Goal: Information Seeking & Learning: Check status

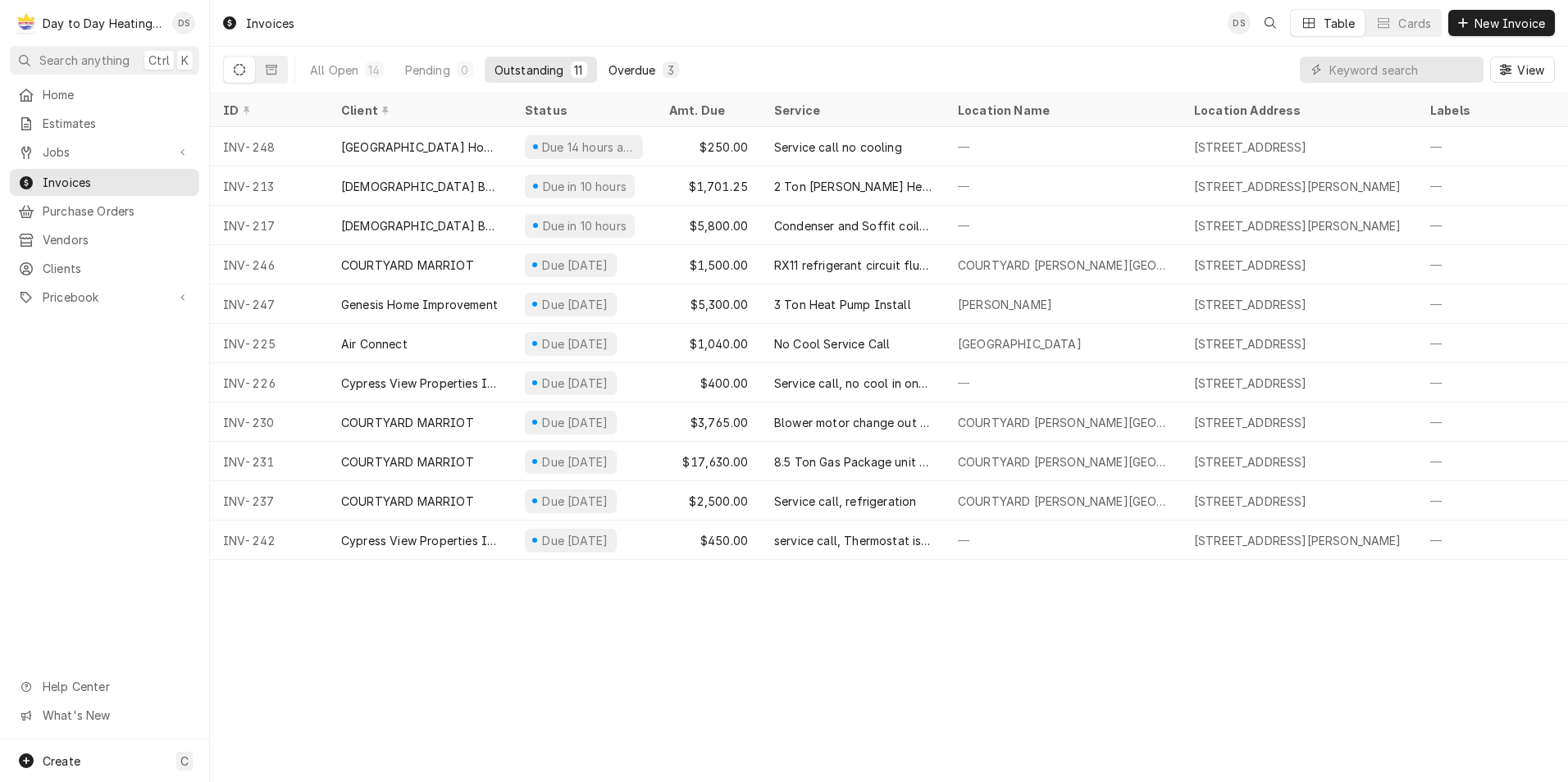
click at [640, 72] on div "Overdue" at bounding box center [632, 69] width 48 height 18
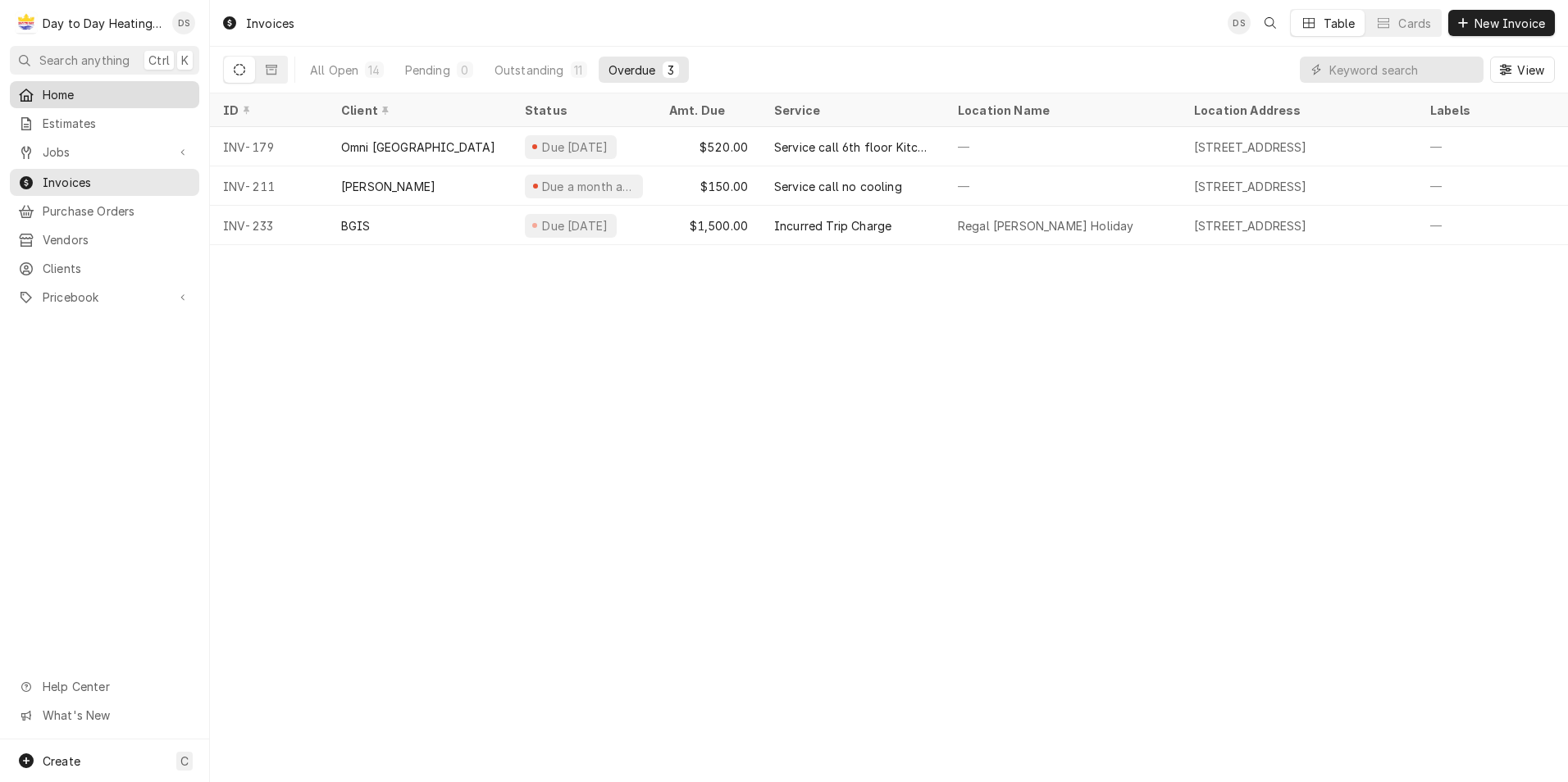
click at [69, 86] on span "Home" at bounding box center [116, 95] width 148 height 18
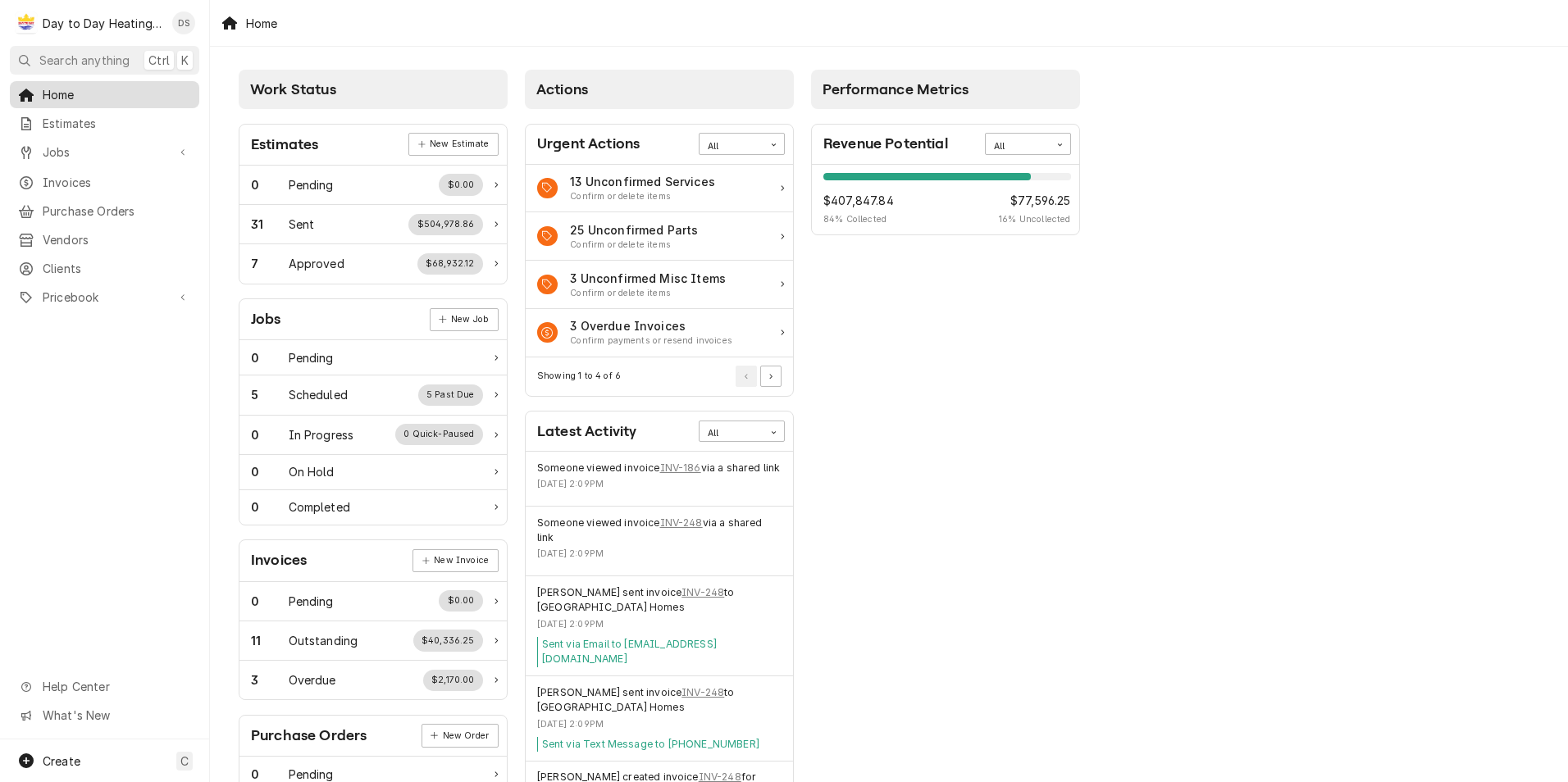
click at [92, 87] on span "Home" at bounding box center [116, 95] width 148 height 18
click at [87, 119] on span "Estimates" at bounding box center [116, 123] width 148 height 18
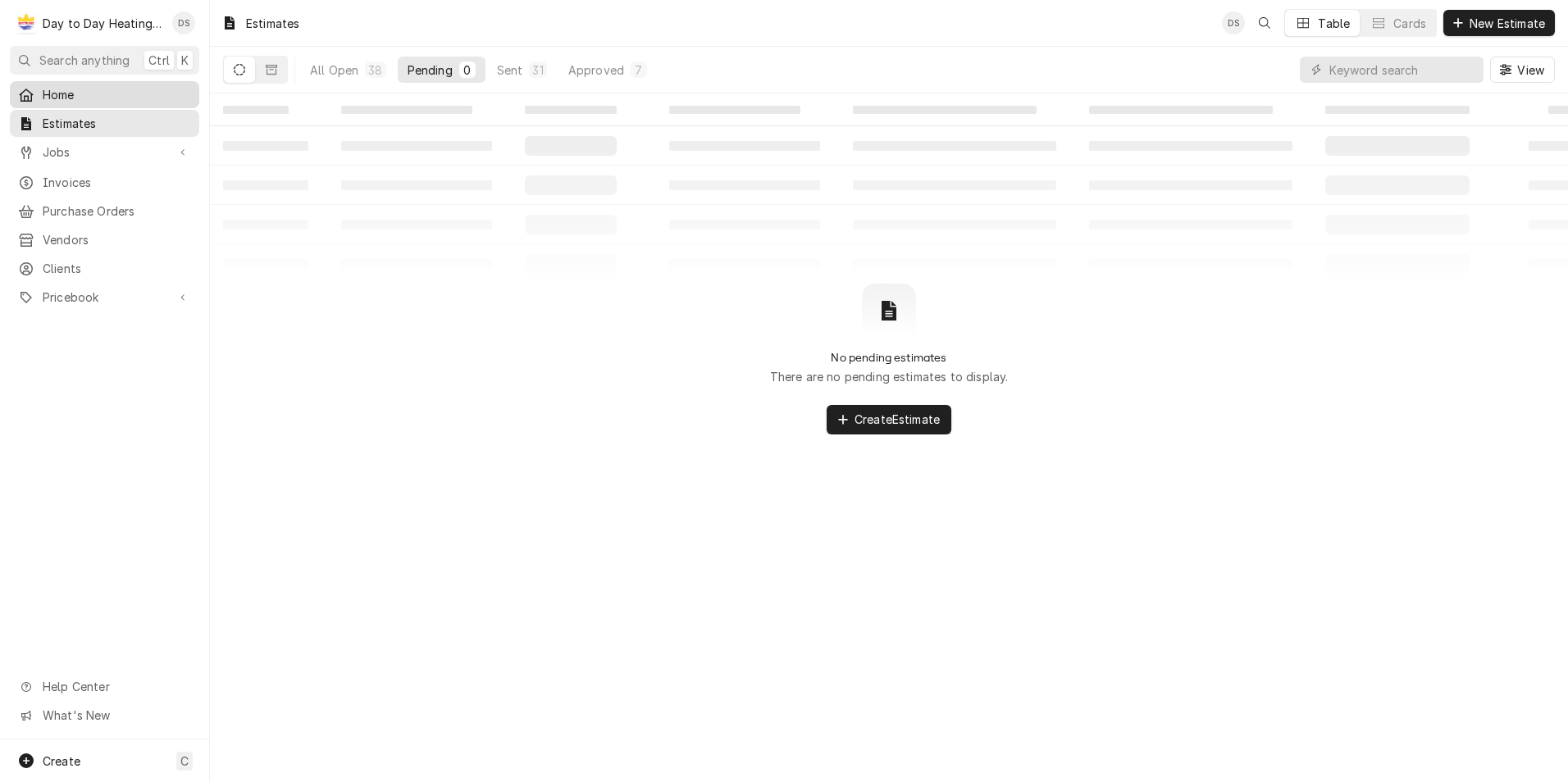
click at [59, 91] on span "Home" at bounding box center [116, 95] width 148 height 18
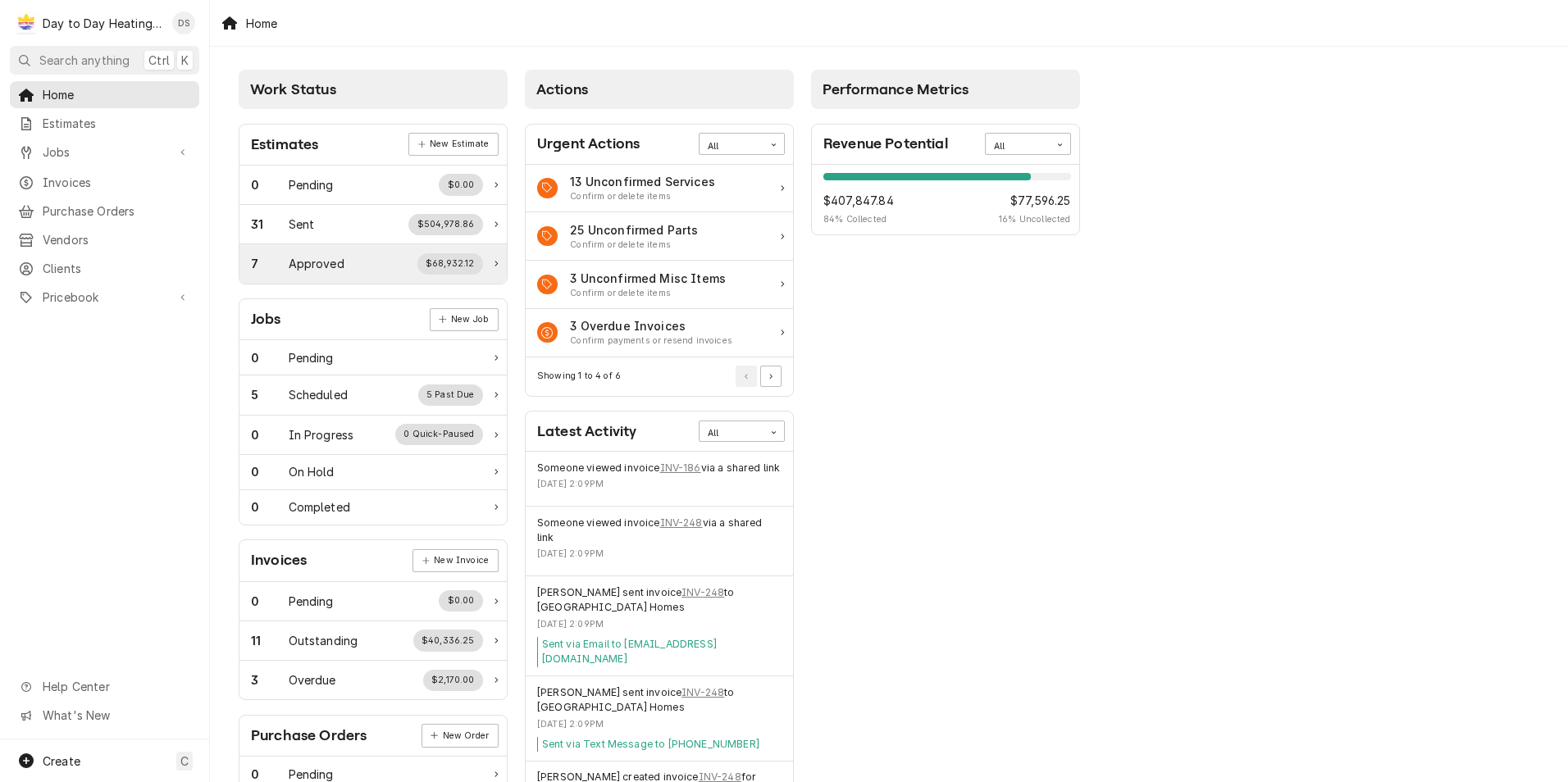
click at [361, 255] on div "7 Approved $68,932.12" at bounding box center [367, 264] width 232 height 21
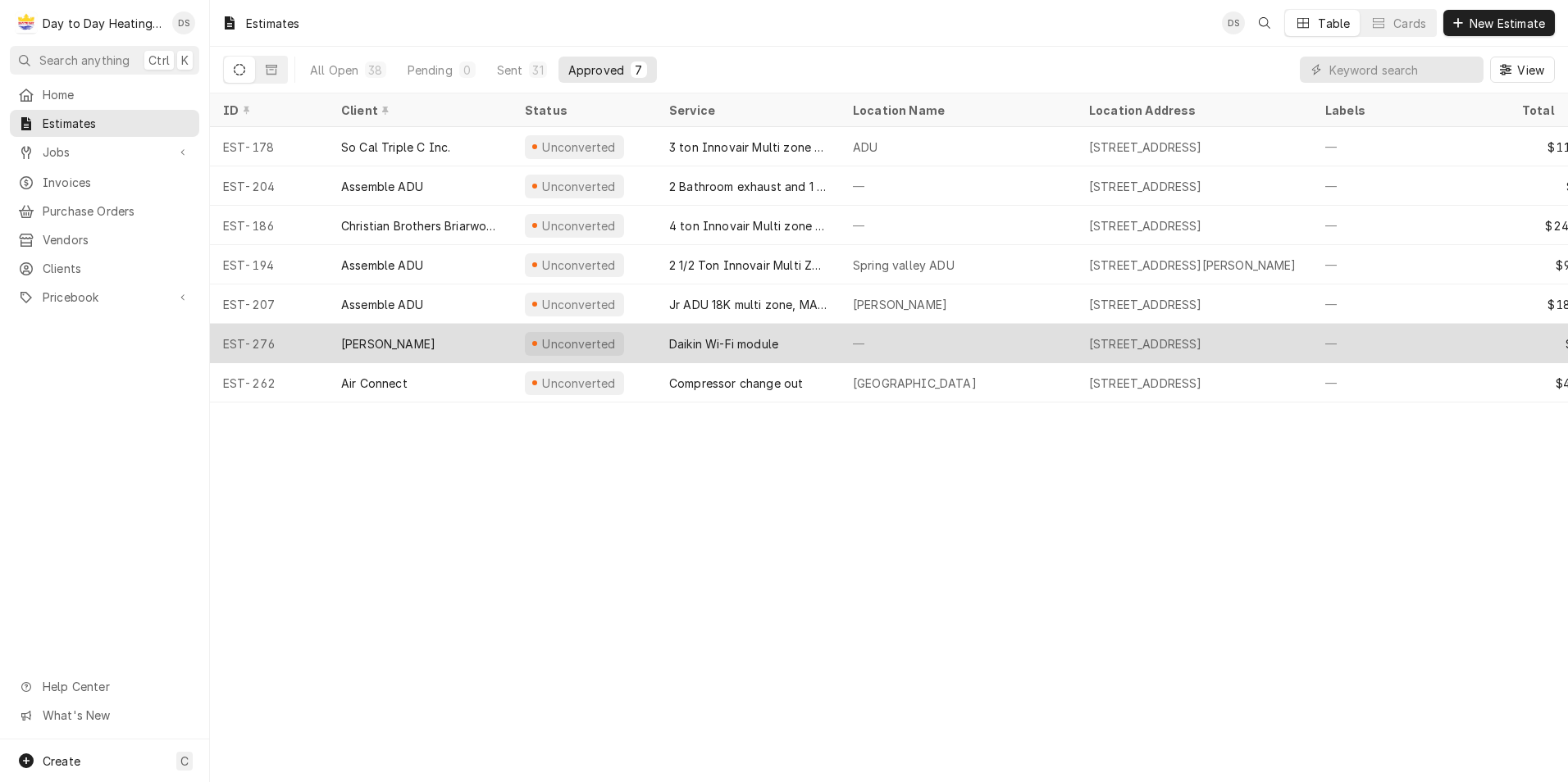
click at [746, 338] on div "Daikin Wi-Fi module" at bounding box center [723, 344] width 109 height 18
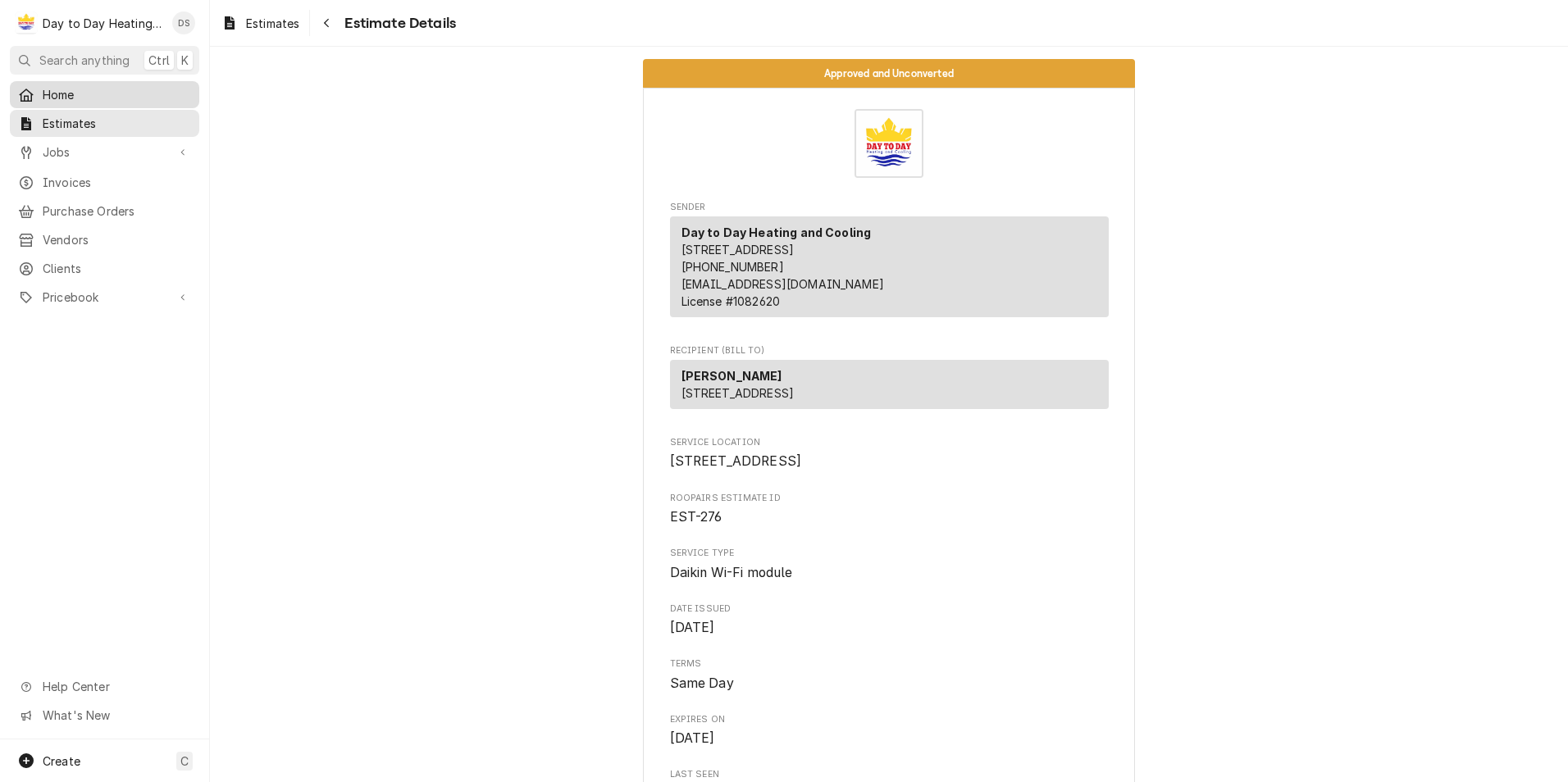
click at [59, 90] on span "Home" at bounding box center [116, 95] width 148 height 18
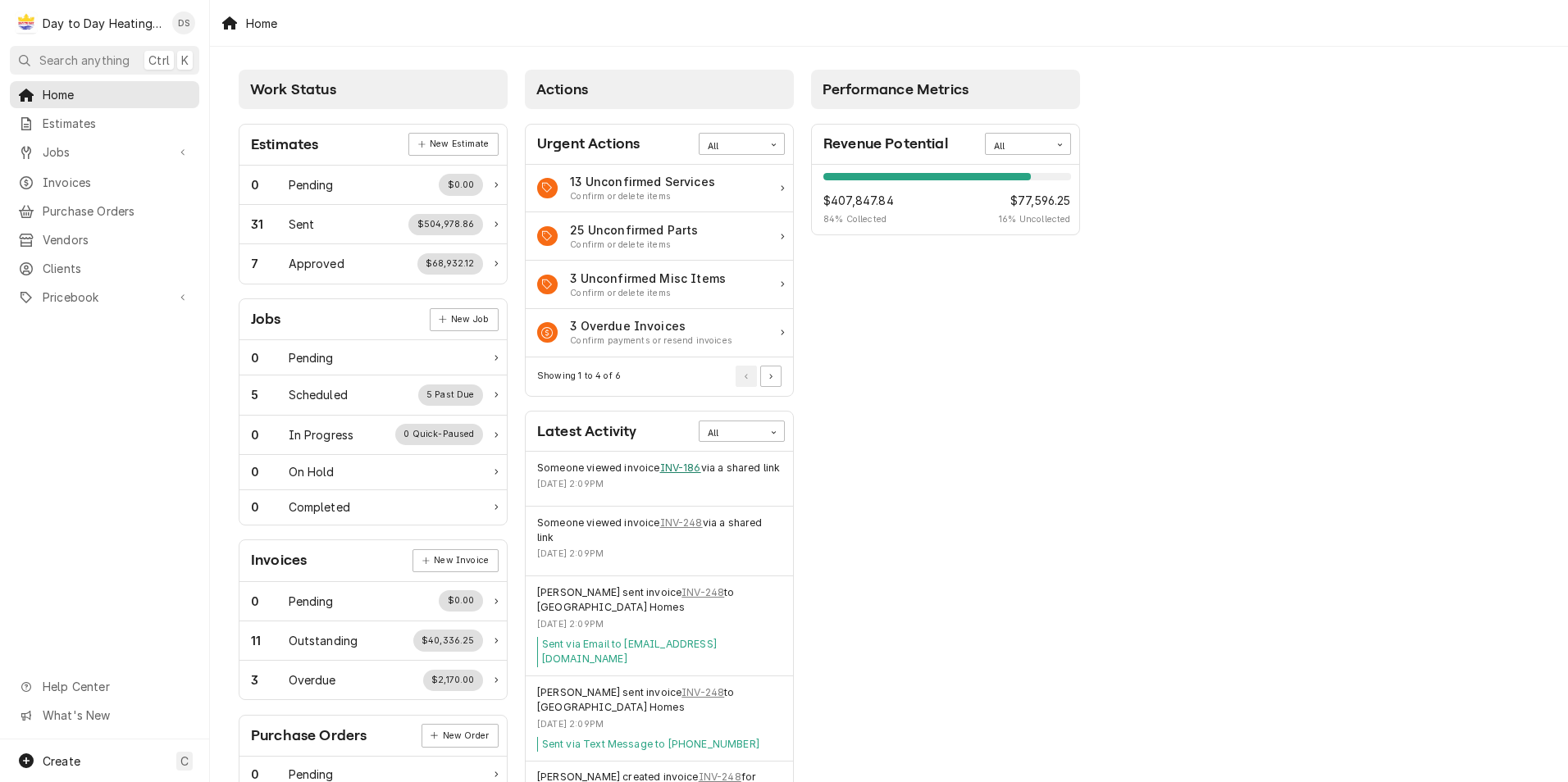
click at [686, 465] on link "INV-186" at bounding box center [680, 468] width 41 height 15
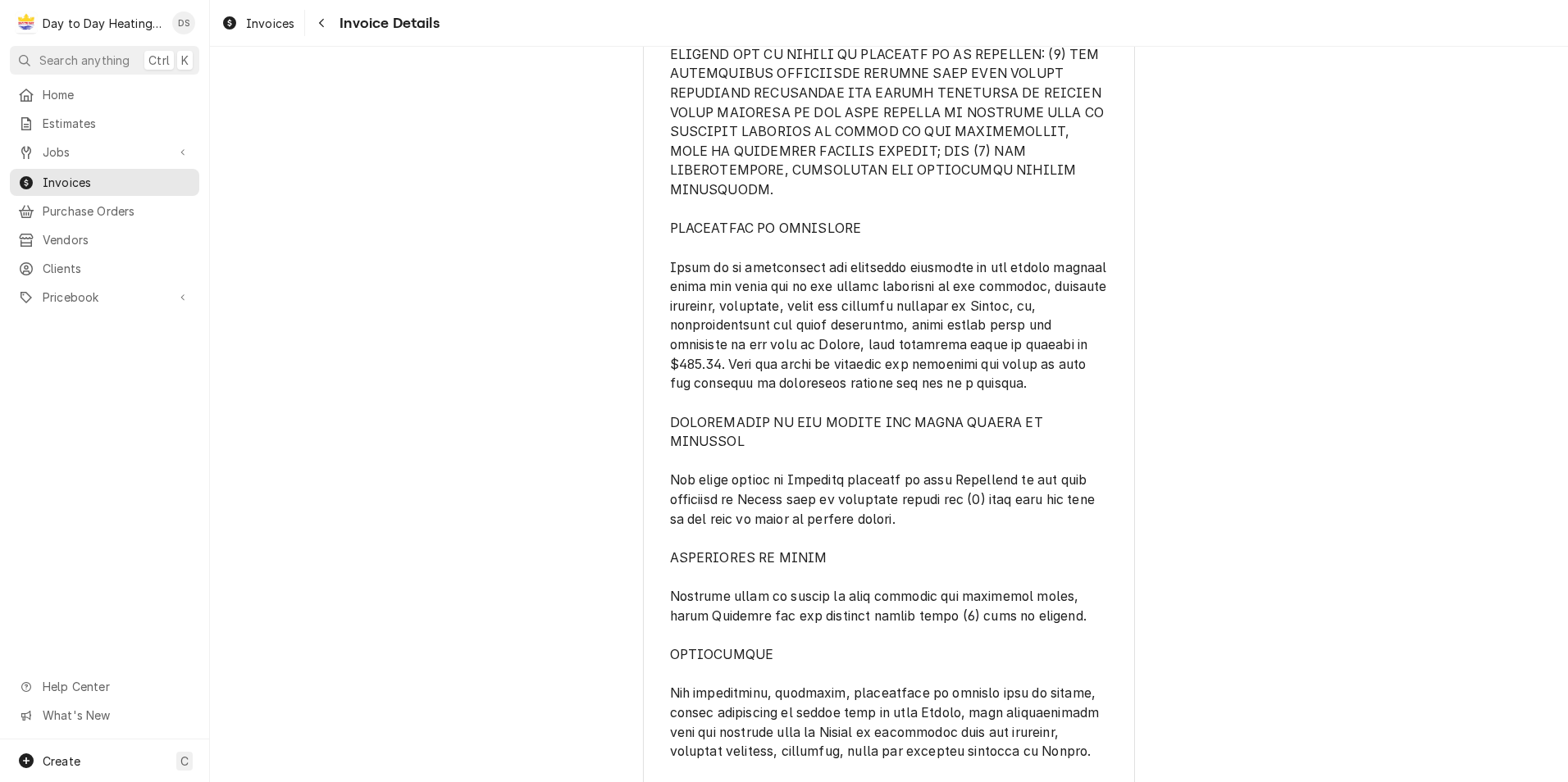
scroll to position [3497, 0]
click at [66, 174] on span "Invoices" at bounding box center [116, 183] width 148 height 18
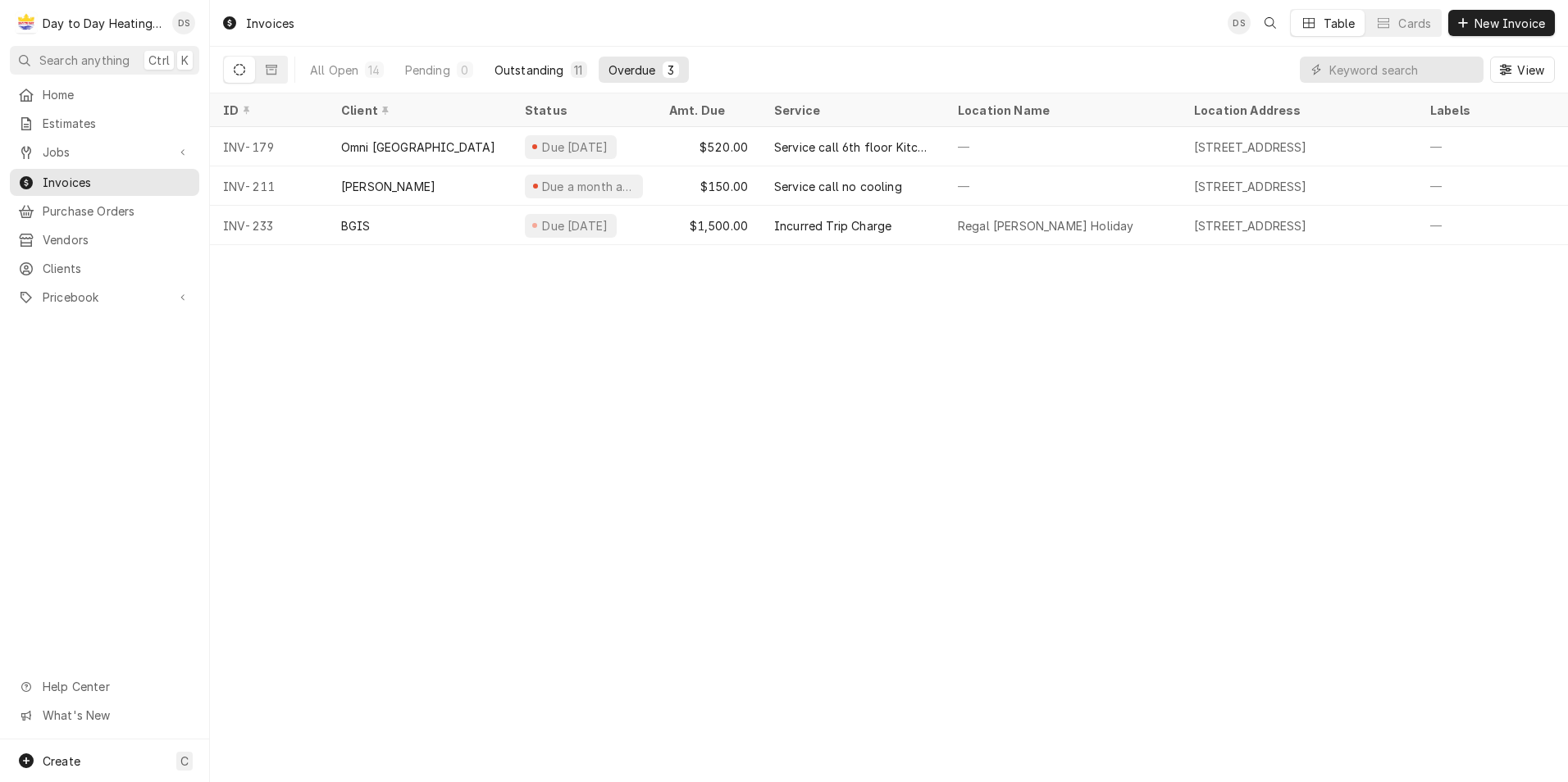
click at [550, 73] on div "Outstanding" at bounding box center [529, 69] width 69 height 18
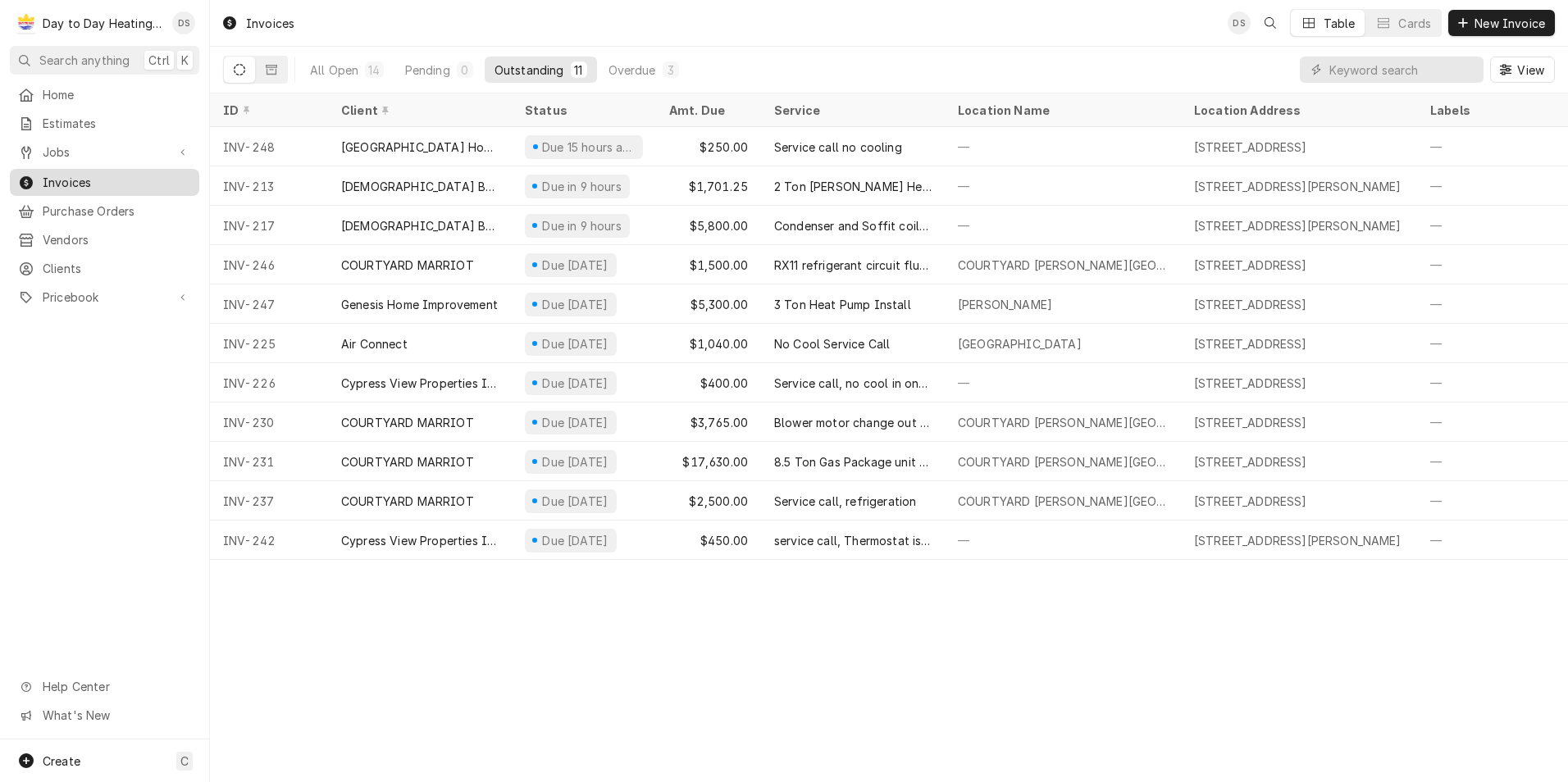
click at [79, 174] on span "Invoices" at bounding box center [116, 183] width 148 height 18
click at [79, 93] on span "Home" at bounding box center [116, 95] width 148 height 18
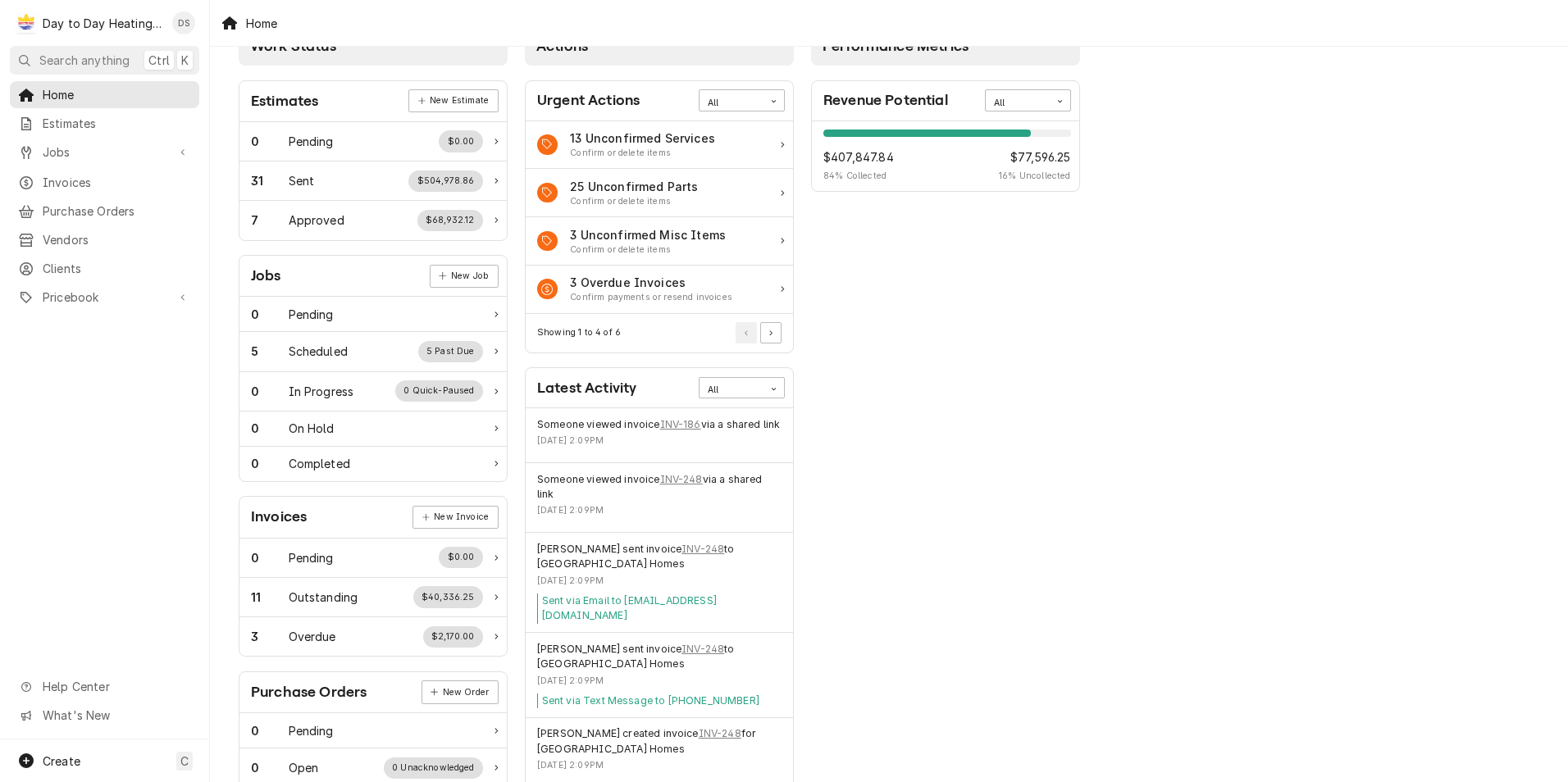
scroll to position [82, 0]
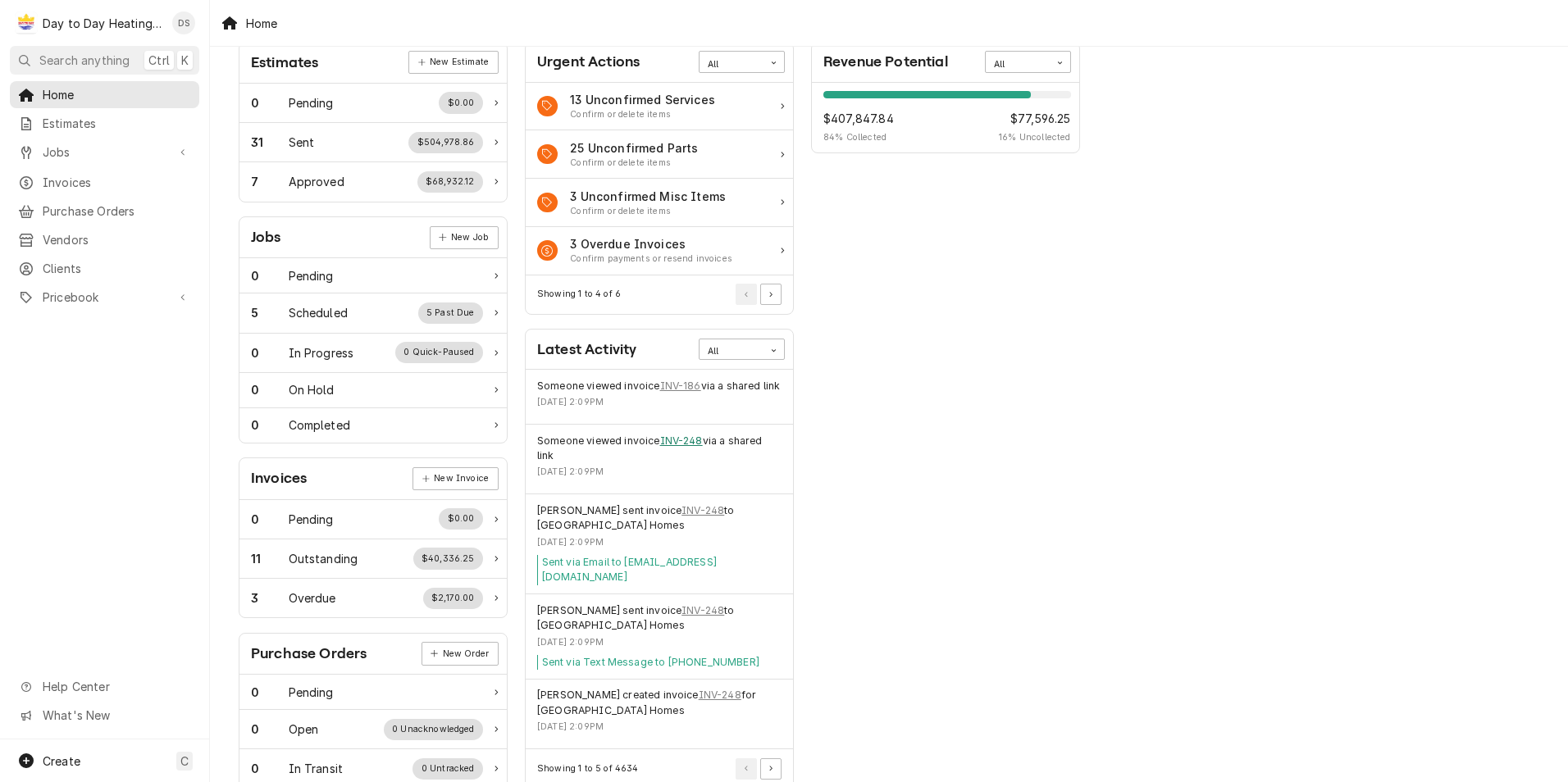
click at [677, 449] on link "INV-248" at bounding box center [681, 441] width 43 height 15
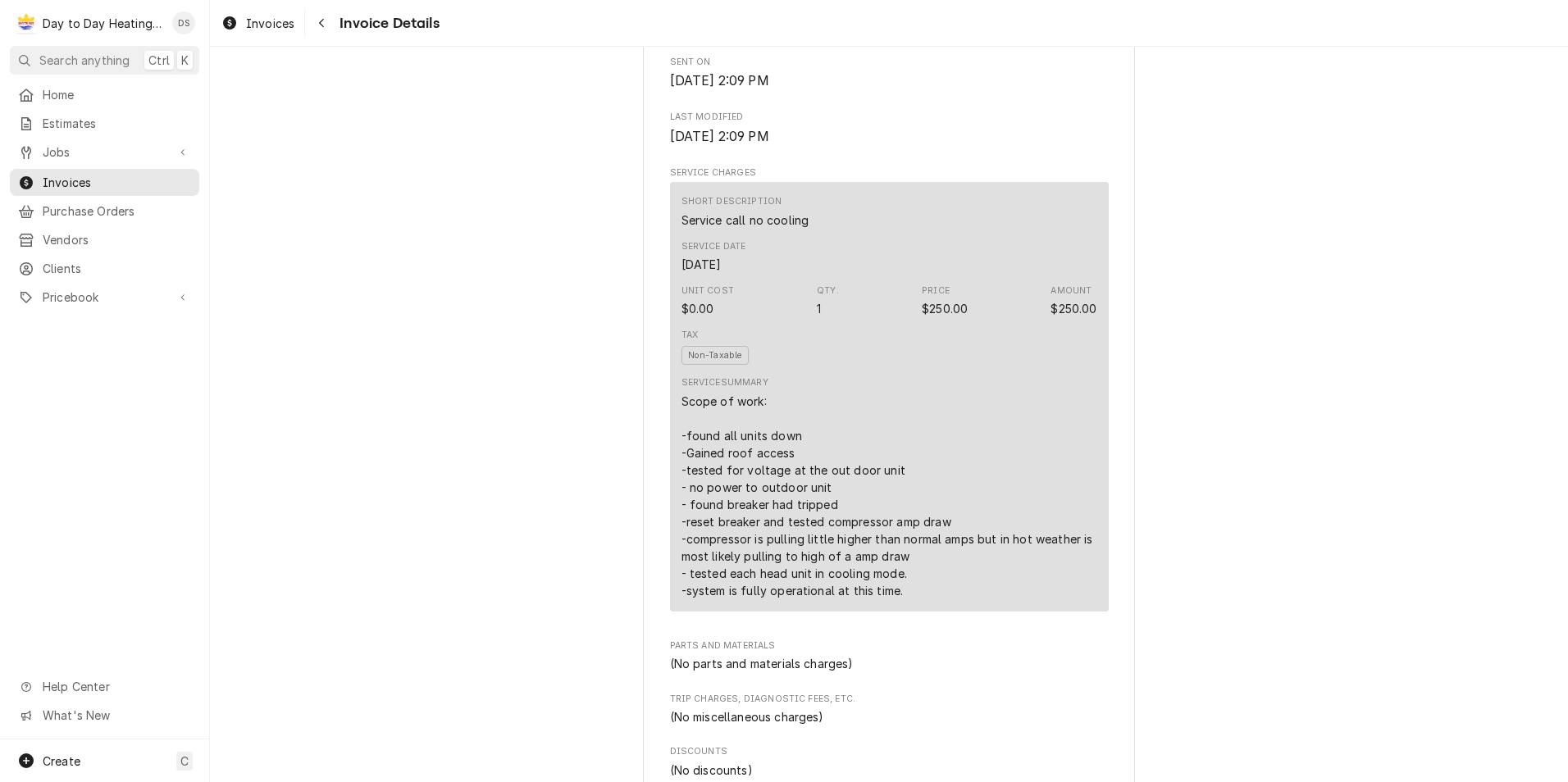
scroll to position [708, 0]
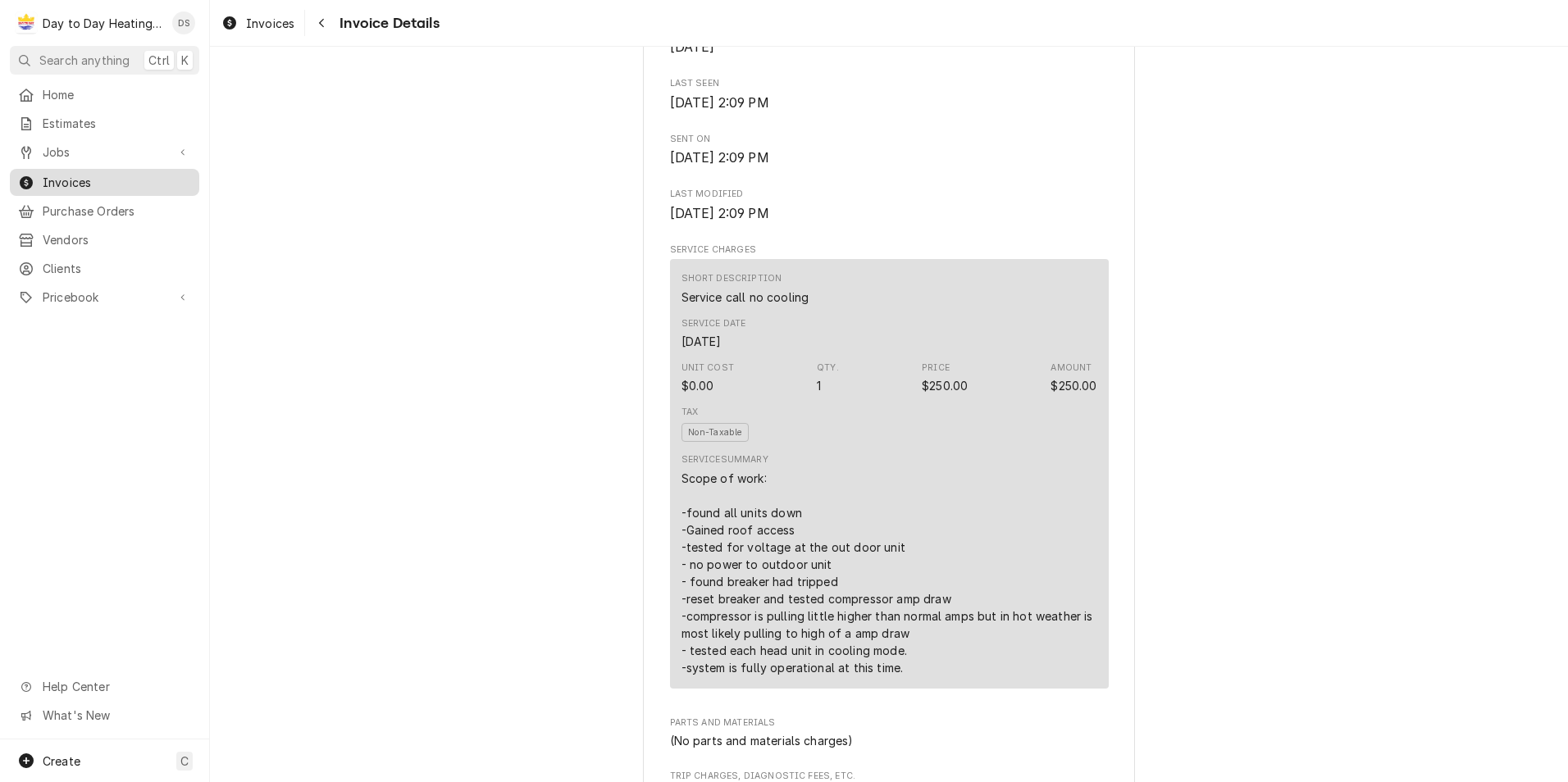
click at [89, 175] on span "Invoices" at bounding box center [116, 183] width 148 height 18
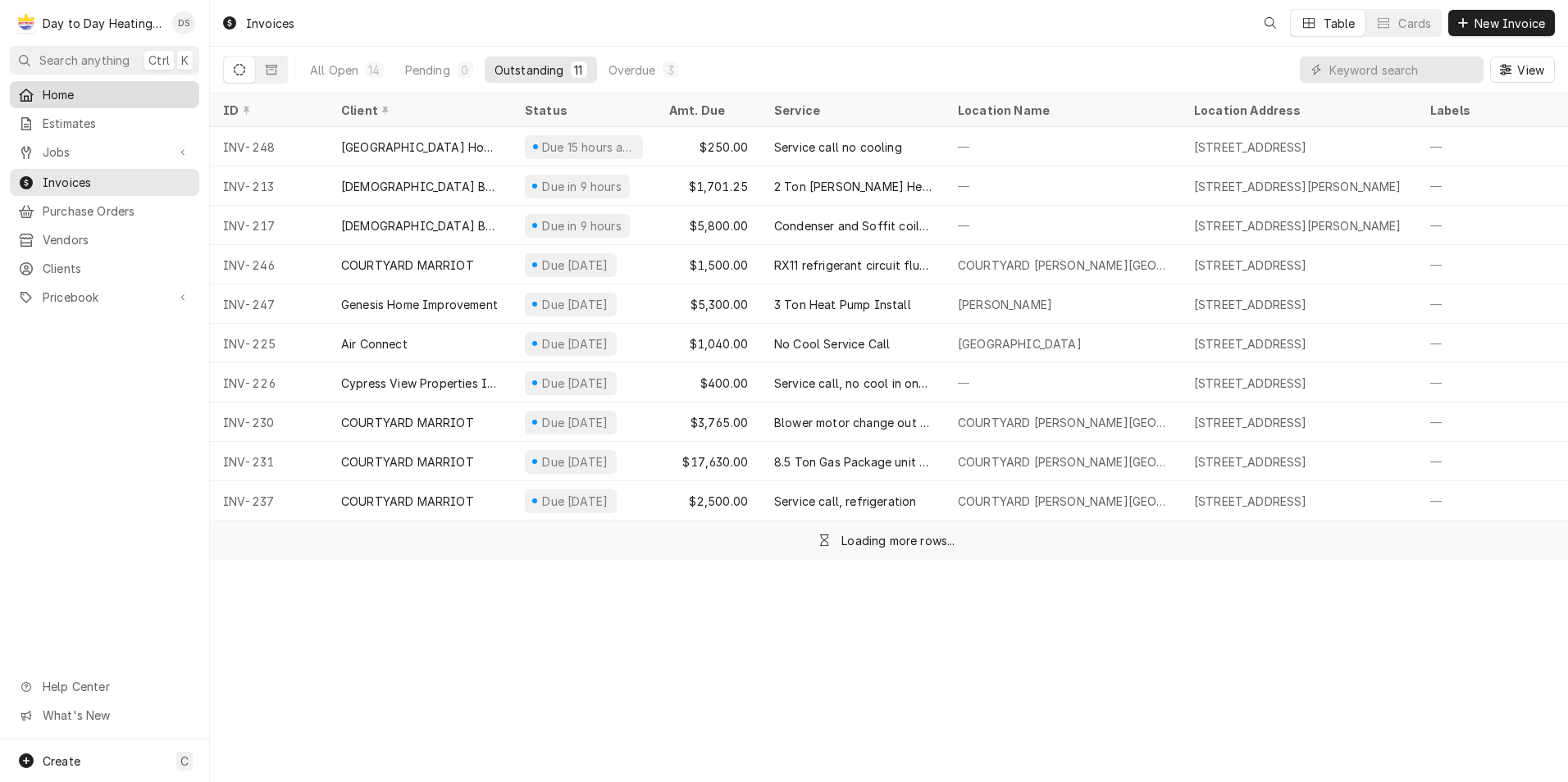
click at [87, 91] on span "Home" at bounding box center [116, 95] width 148 height 18
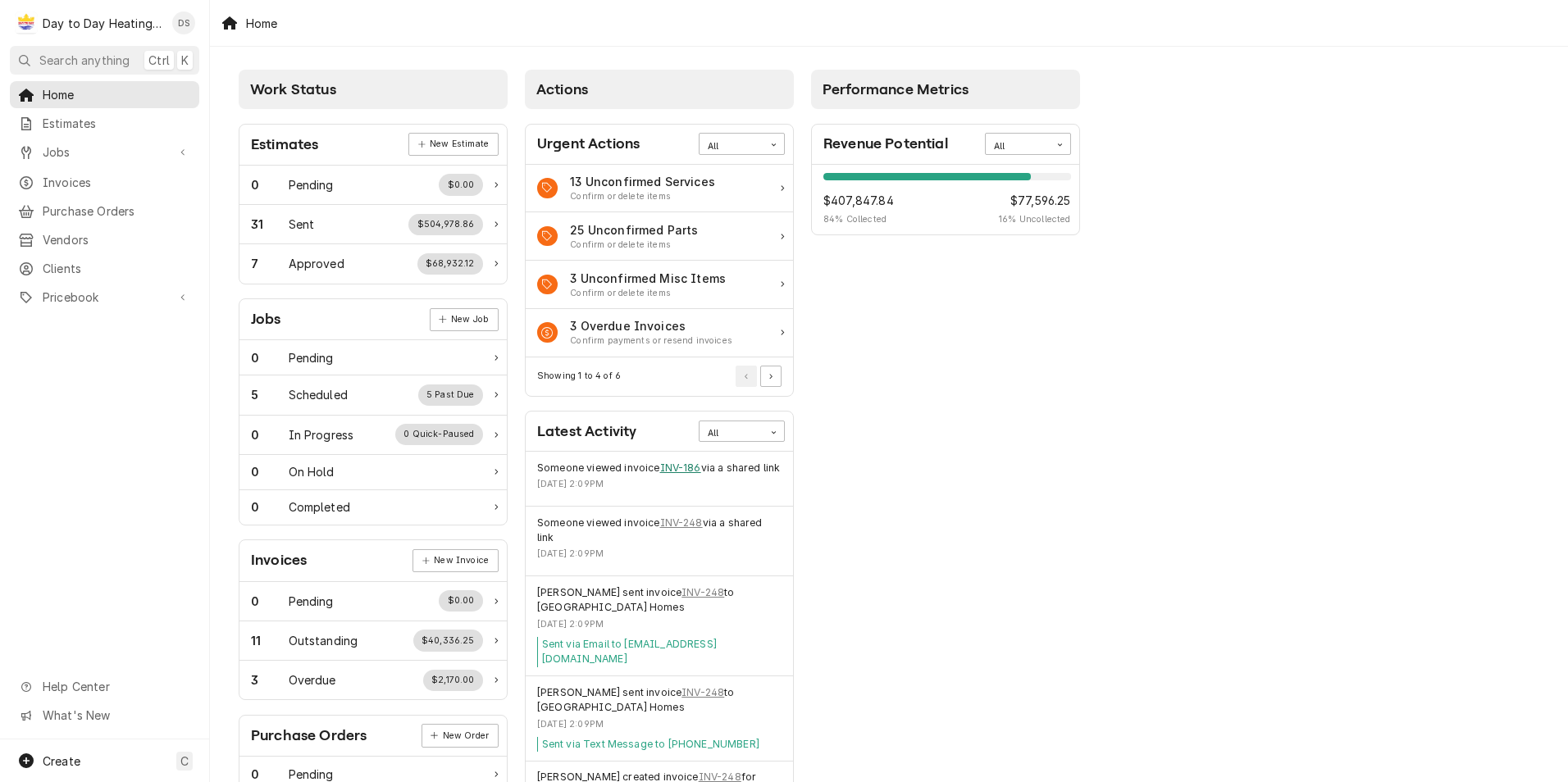
click at [686, 468] on link "INV-186" at bounding box center [680, 468] width 41 height 15
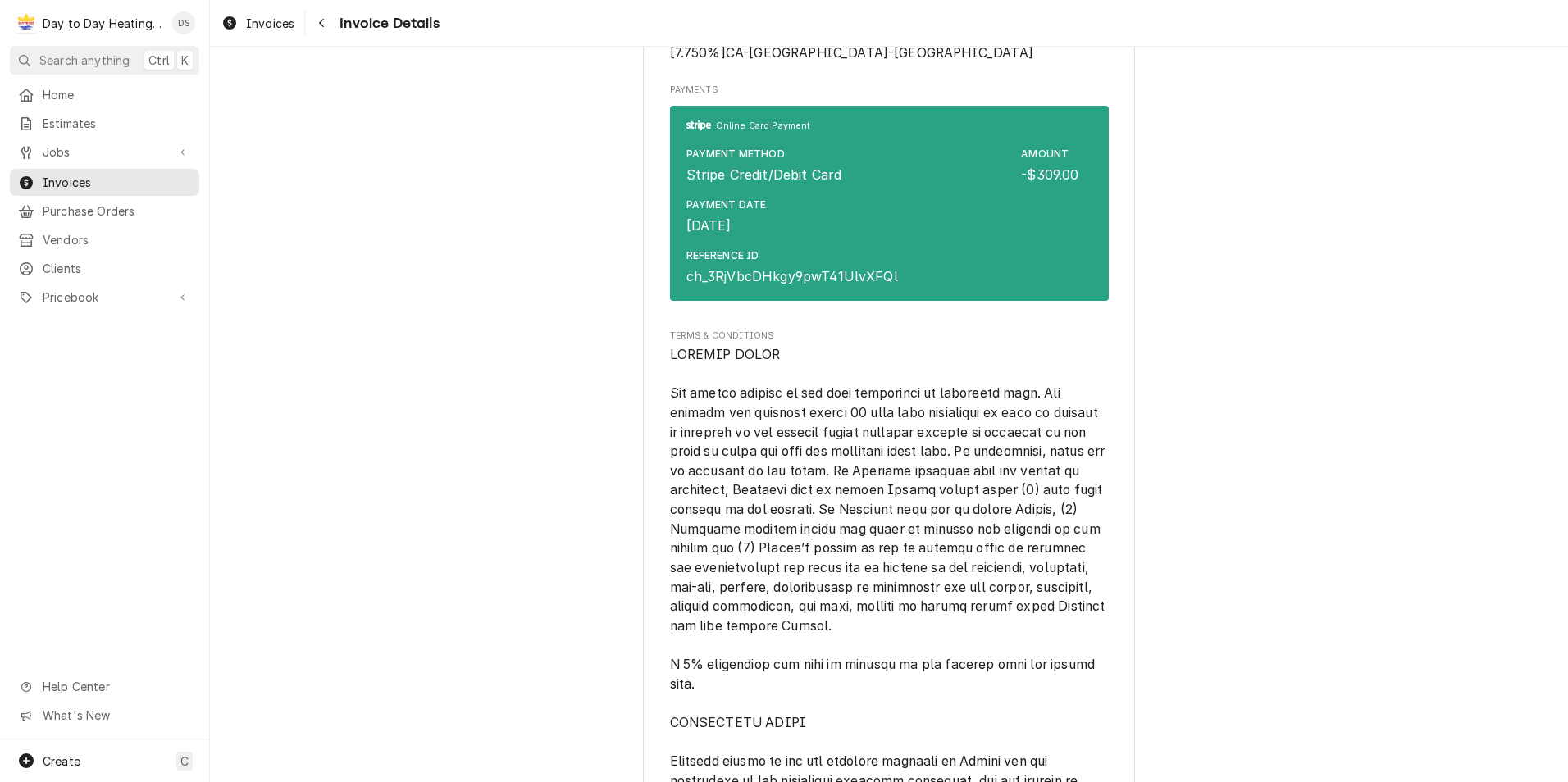
scroll to position [1558, 0]
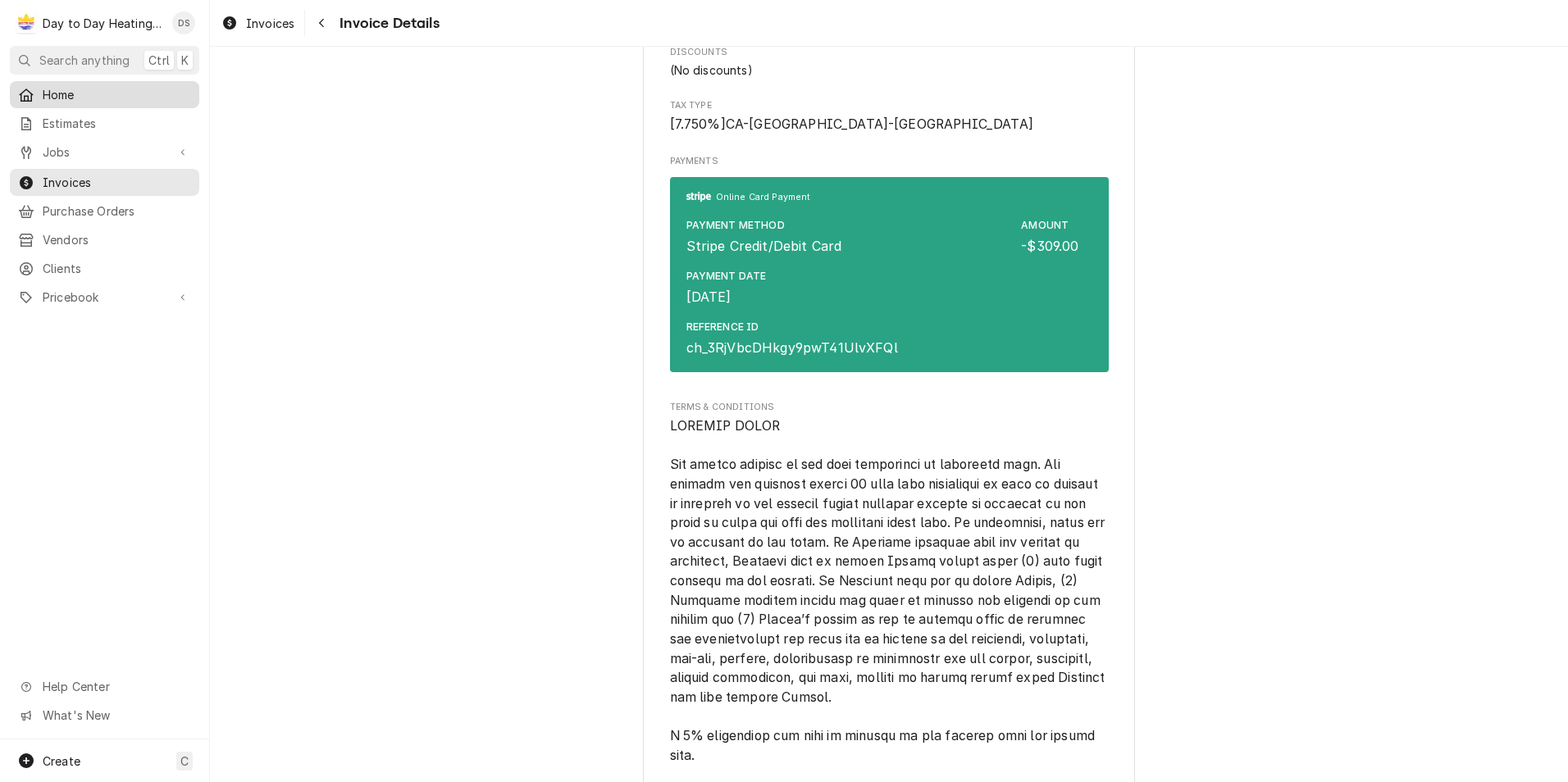
click at [72, 85] on div "Home" at bounding box center [105, 95] width 183 height 20
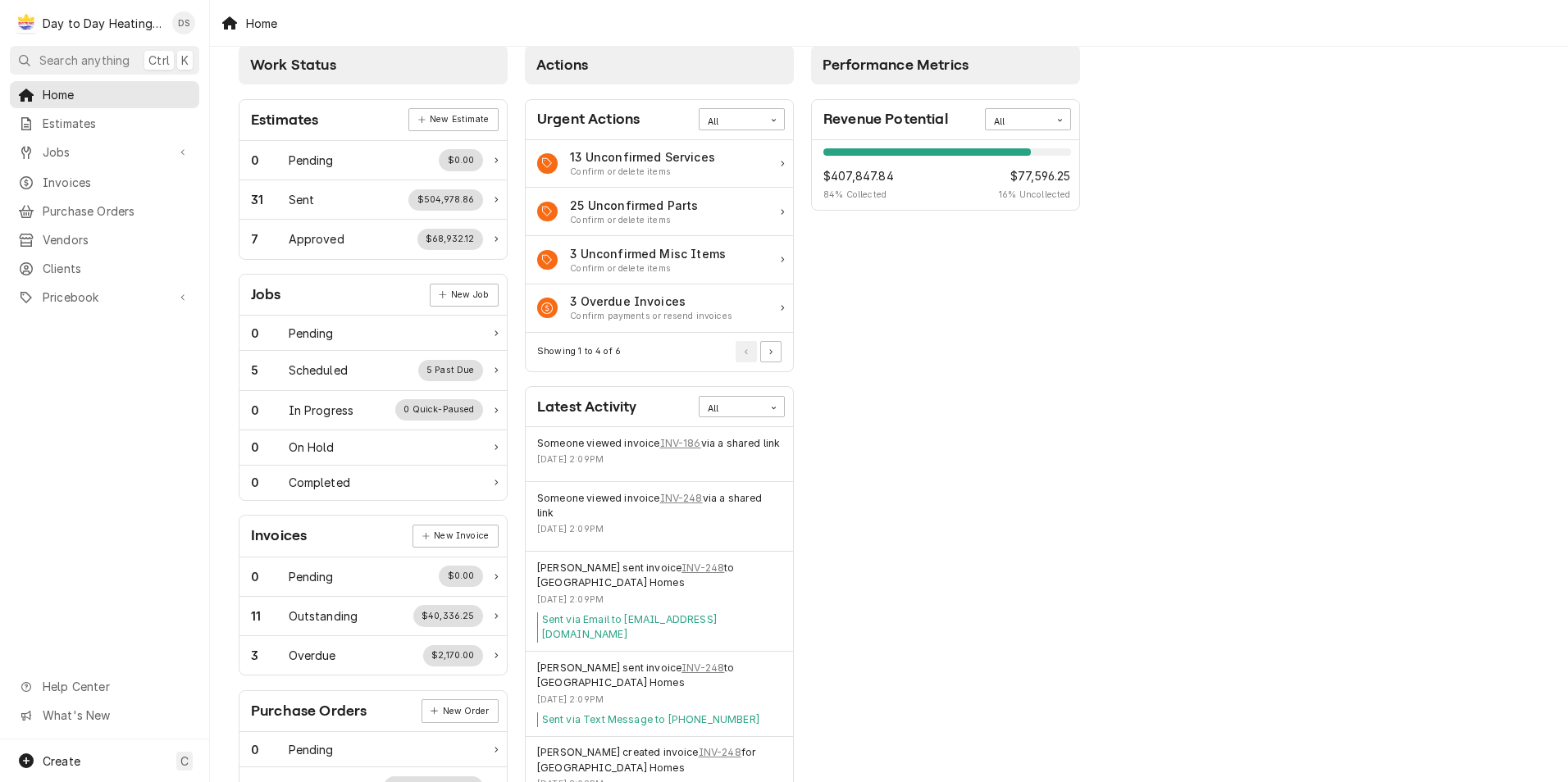
scroll to position [106, 0]
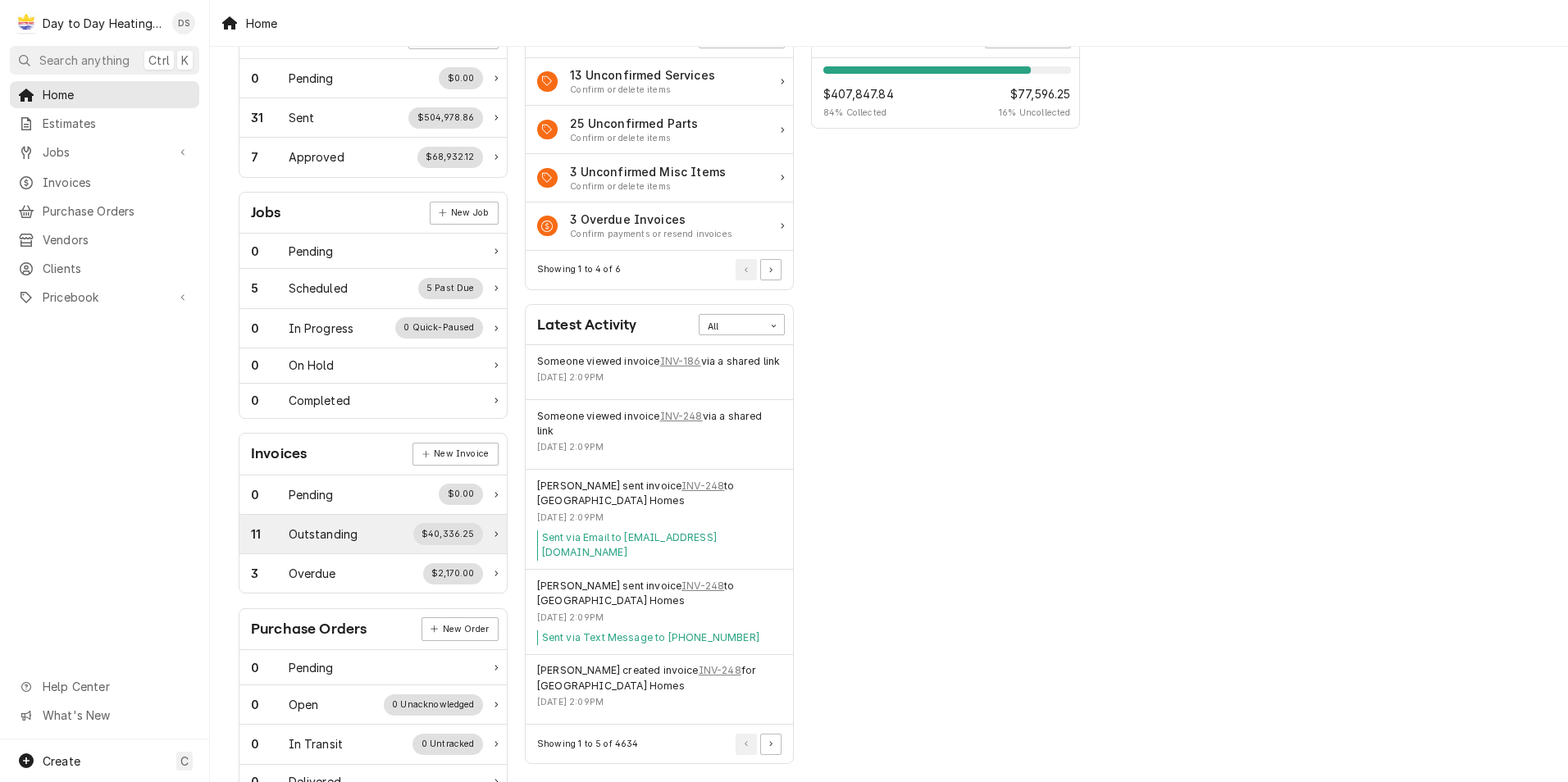
click at [378, 531] on div "11 Outstanding $40,336.25" at bounding box center [367, 533] width 232 height 21
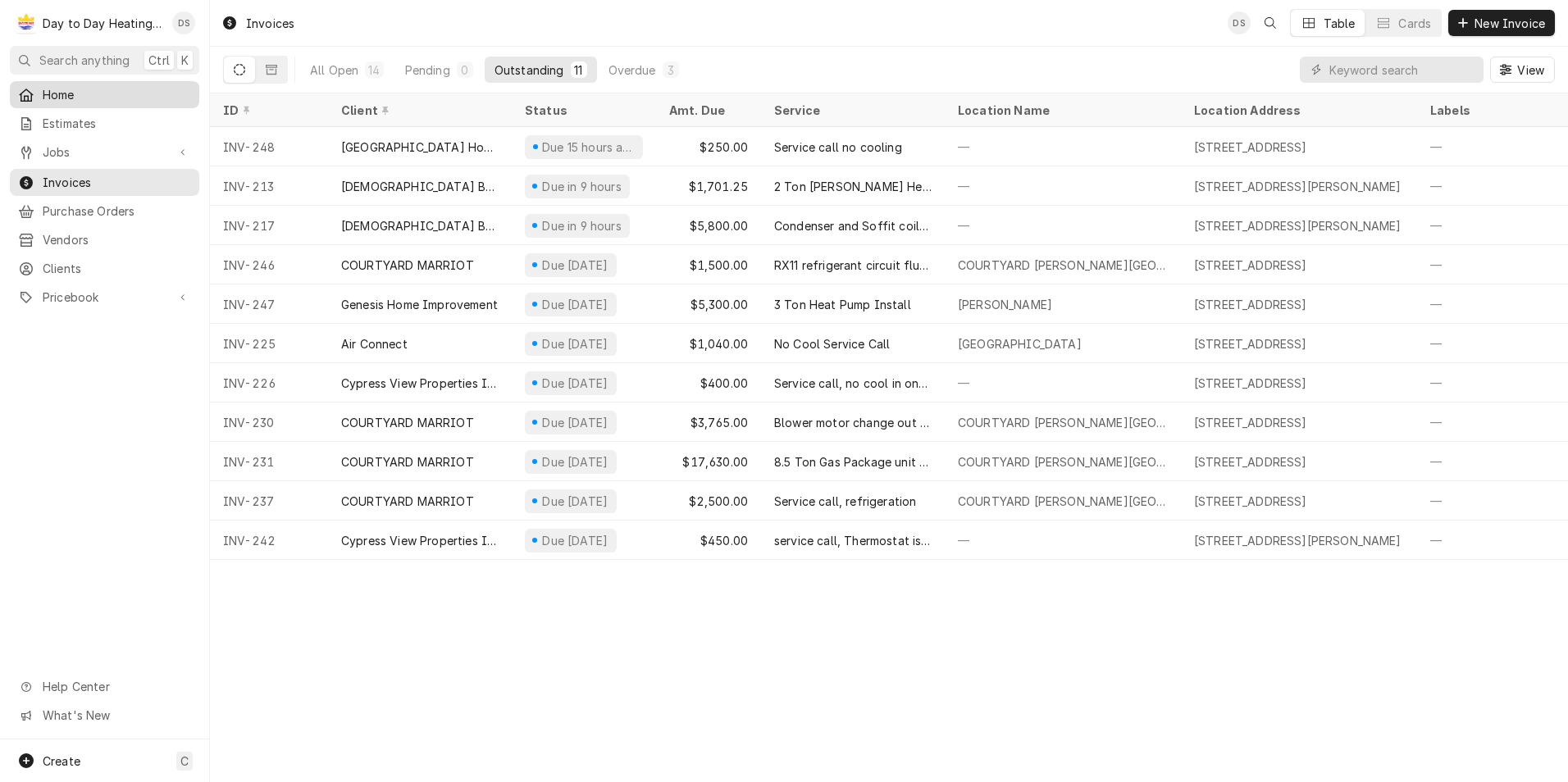
click at [66, 96] on span "Home" at bounding box center [116, 95] width 148 height 18
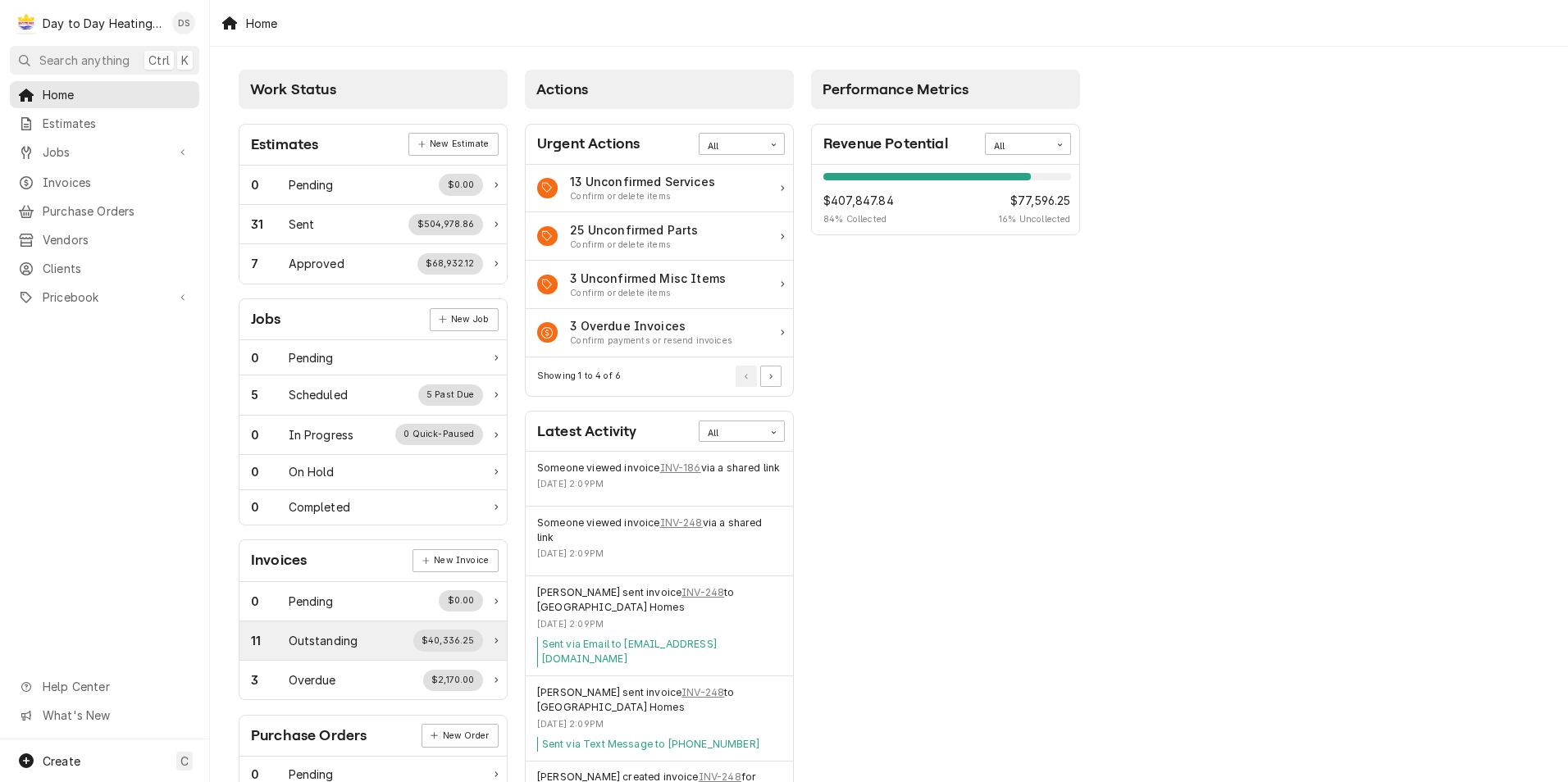
click at [369, 641] on div "11 Outstanding $40,336.25" at bounding box center [367, 640] width 232 height 21
